Goal: Information Seeking & Learning: Learn about a topic

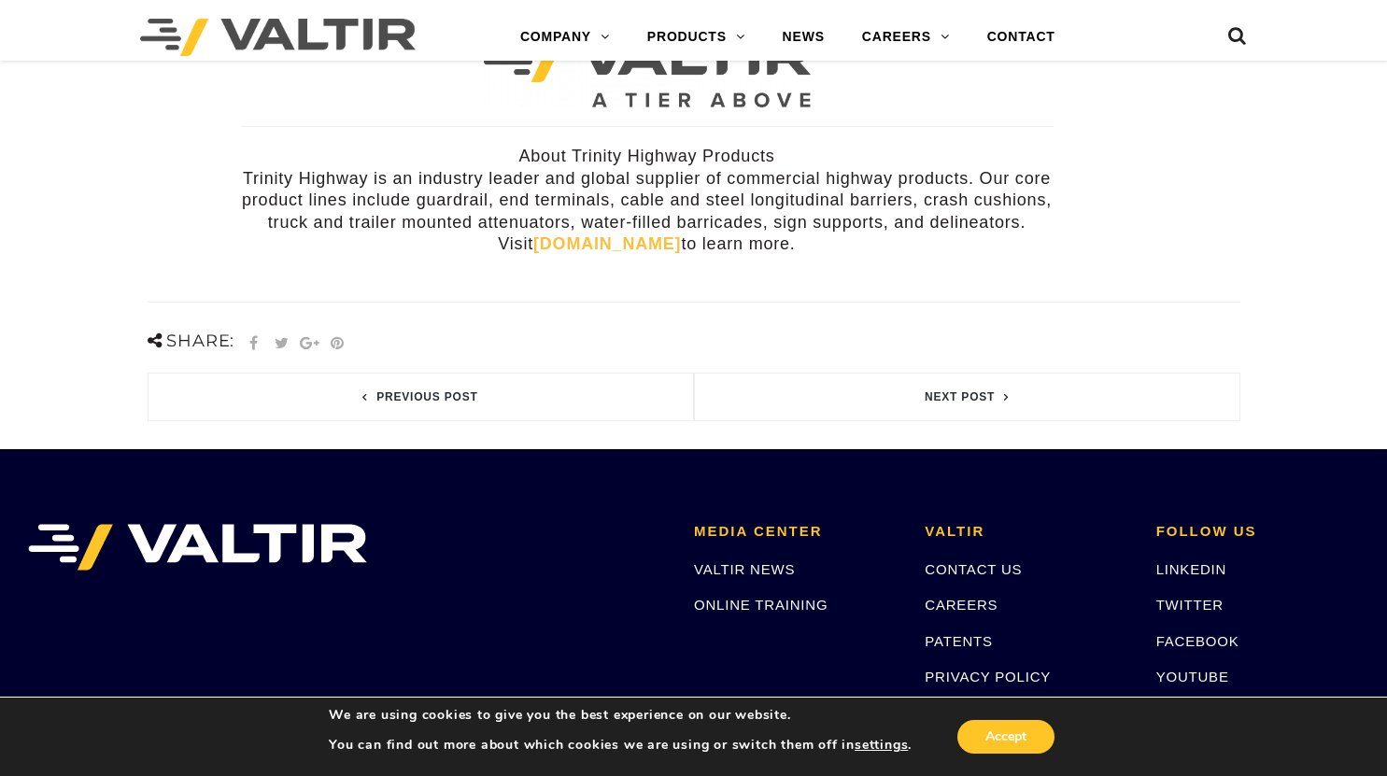
scroll to position [821, 0]
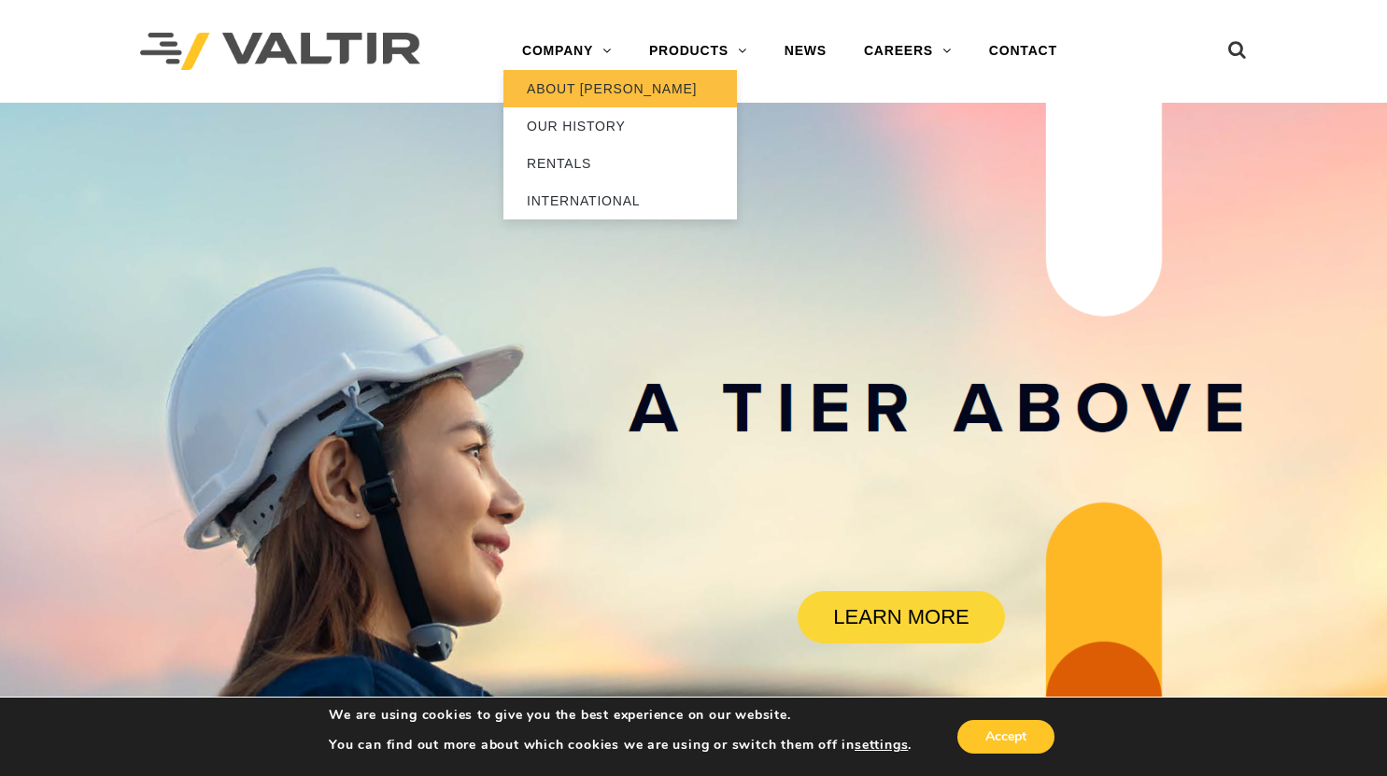
click at [591, 88] on link "ABOUT [PERSON_NAME]" at bounding box center [619, 88] width 233 height 37
